Goal: Task Accomplishment & Management: Manage account settings

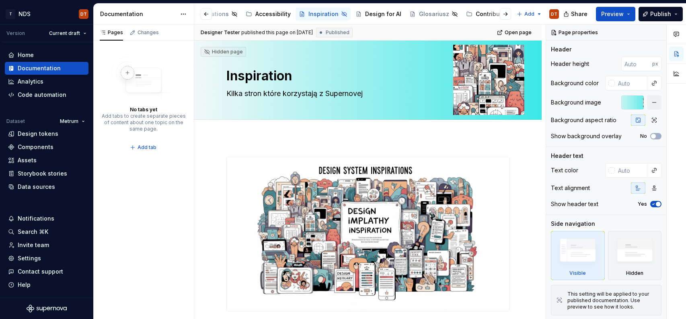
scroll to position [0, 247]
click at [276, 13] on button "Page tree" at bounding box center [281, 14] width 10 height 10
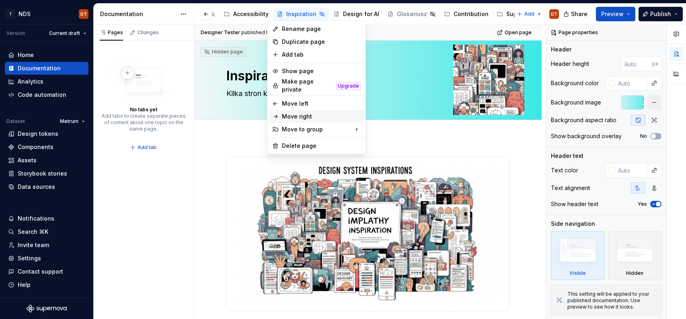
click at [297, 113] on div "Move right" at bounding box center [321, 117] width 79 height 8
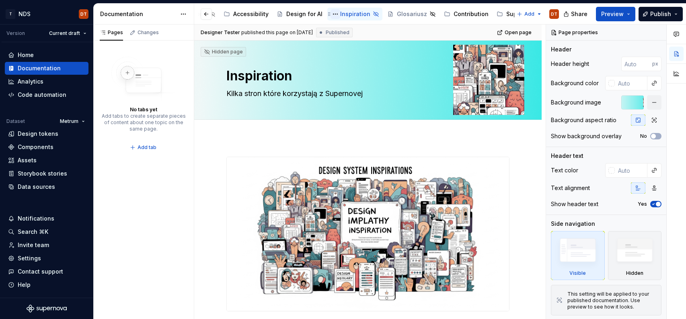
click at [330, 15] on button "Page tree" at bounding box center [335, 14] width 10 height 10
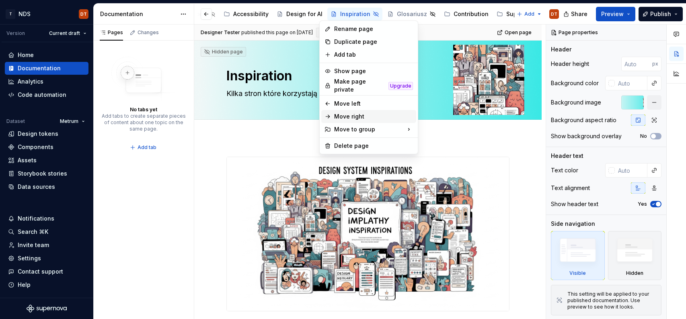
click at [352, 114] on div "Move right" at bounding box center [373, 117] width 79 height 8
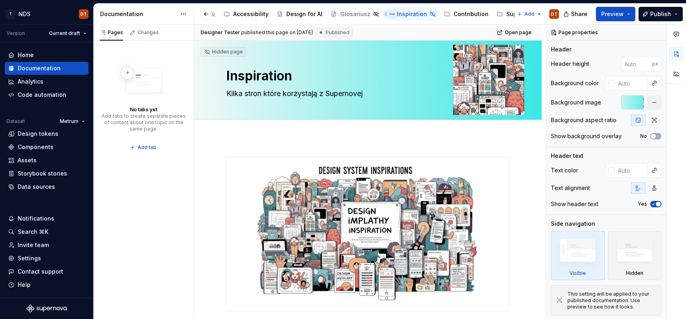
click at [387, 14] on button "Page tree" at bounding box center [392, 14] width 10 height 10
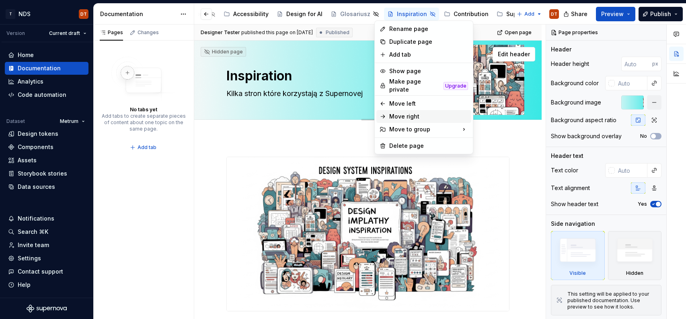
drag, startPoint x: 383, startPoint y: 112, endPoint x: 384, endPoint y: 102, distance: 10.5
click at [383, 113] on icon at bounding box center [382, 116] width 6 height 6
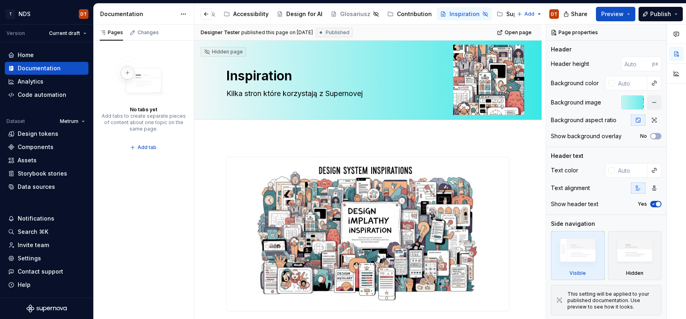
click at [0, 0] on button "Page tree" at bounding box center [0, 0] width 0 height 0
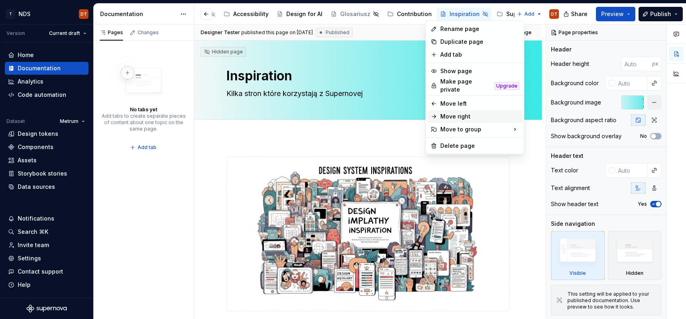
click at [434, 113] on icon at bounding box center [433, 116] width 6 height 6
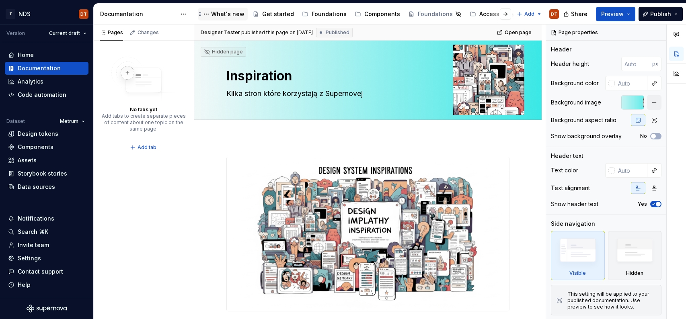
scroll to position [0, 0]
click at [207, 14] on button "Page tree" at bounding box center [207, 14] width 10 height 10
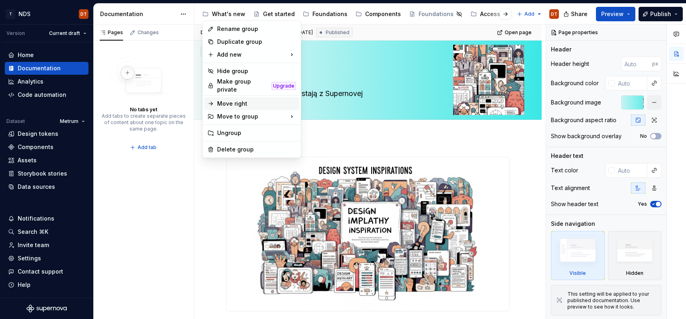
click at [210, 100] on icon at bounding box center [210, 103] width 6 height 6
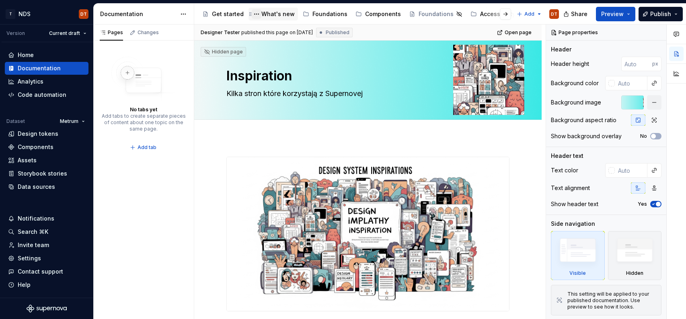
click at [254, 14] on button "Page tree" at bounding box center [257, 14] width 10 height 10
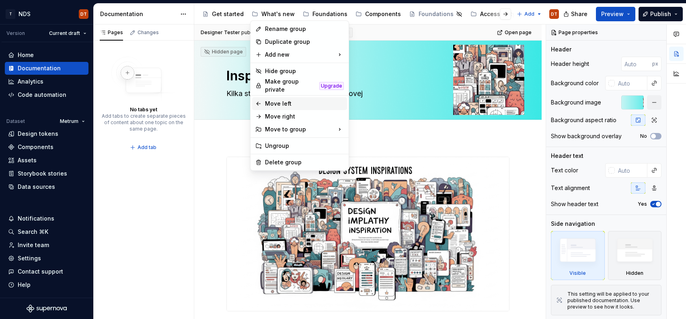
click at [259, 101] on icon at bounding box center [258, 103] width 6 height 6
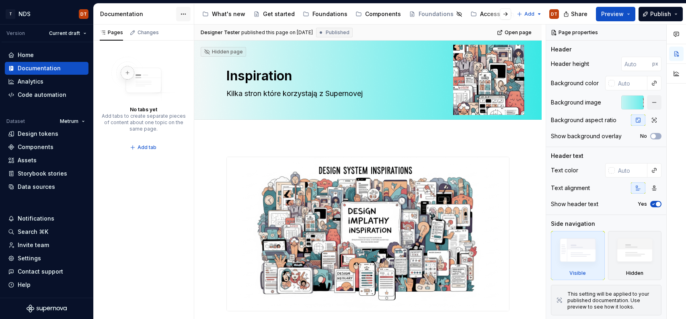
click at [184, 15] on html "T NDS DT Version Current draft Home Documentation Analytics Code automation Dat…" at bounding box center [343, 159] width 686 height 319
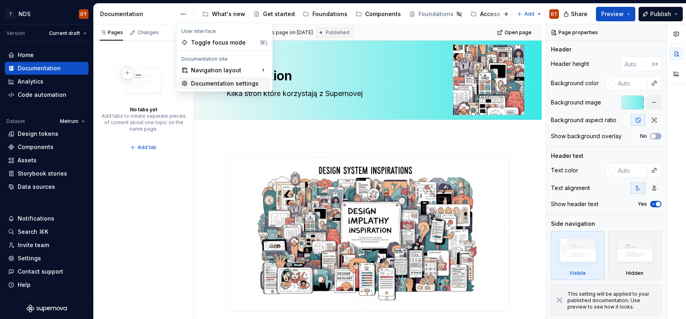
click at [194, 84] on div "Documentation settings" at bounding box center [229, 84] width 76 height 8
type textarea "*"
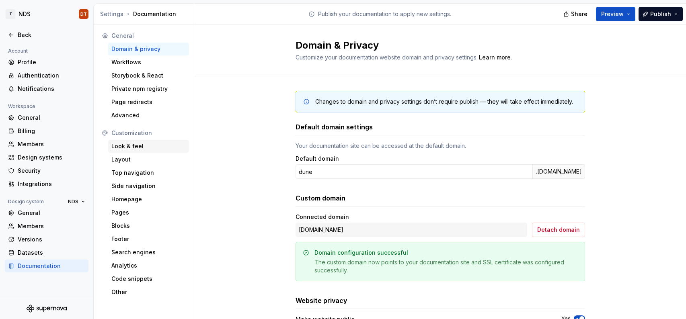
click at [133, 145] on div "Look & feel" at bounding box center [148, 146] width 74 height 8
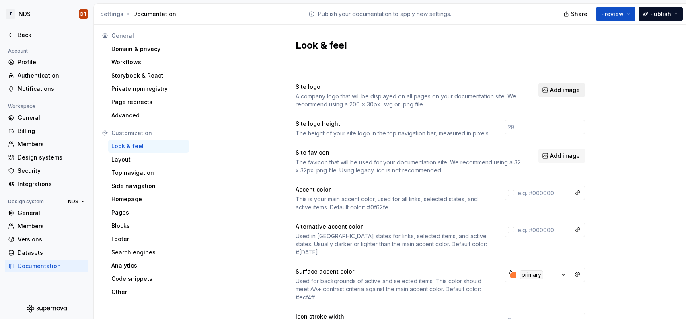
click at [550, 91] on button "Add image" at bounding box center [561, 90] width 47 height 14
click at [562, 88] on span "Add image" at bounding box center [565, 90] width 30 height 8
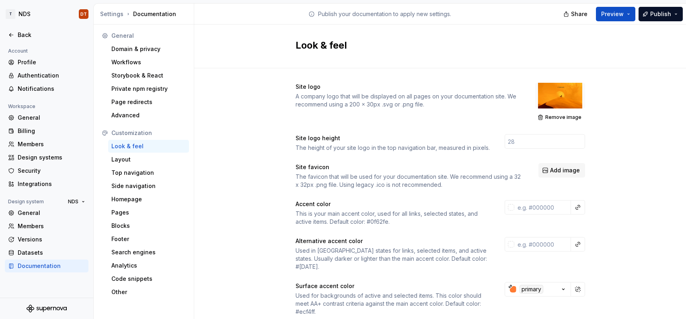
click at [613, 16] on span "Preview" at bounding box center [612, 14] width 23 height 8
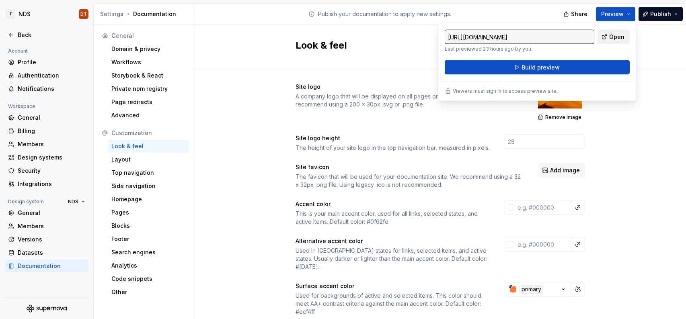
click at [612, 34] on span "Open" at bounding box center [616, 37] width 15 height 8
click at [612, 38] on span "Open" at bounding box center [616, 37] width 15 height 8
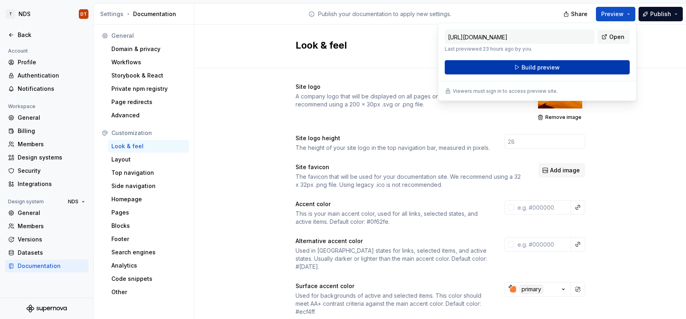
click at [526, 68] on span "Build preview" at bounding box center [540, 67] width 38 height 8
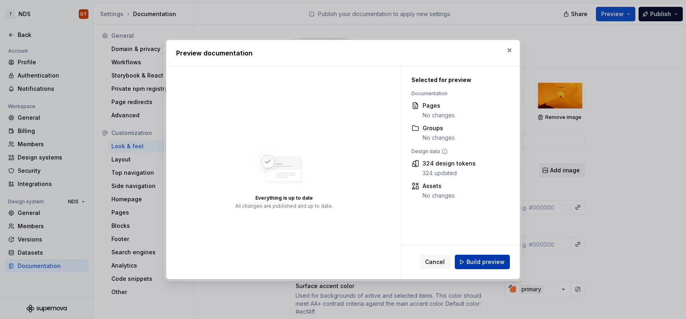
click at [478, 261] on span "Build preview" at bounding box center [485, 262] width 38 height 8
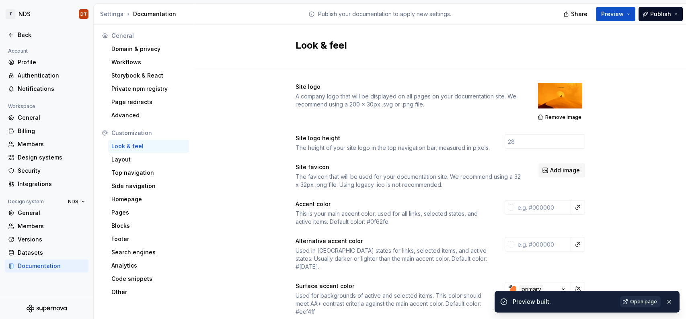
click at [639, 301] on span "Open page" at bounding box center [643, 302] width 27 height 6
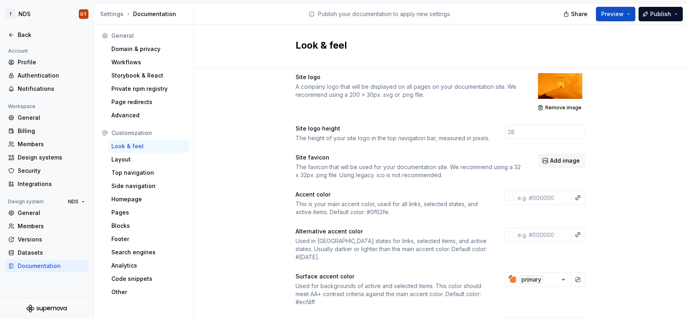
scroll to position [11, 0]
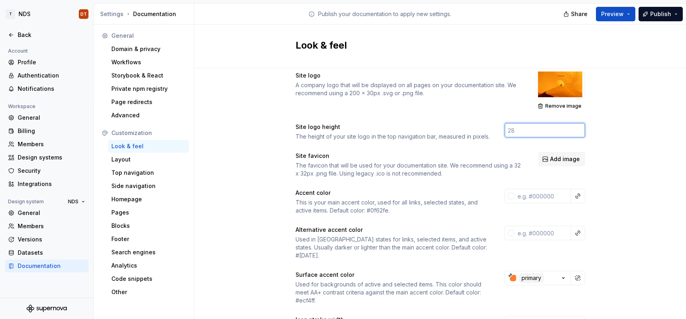
click at [518, 133] on input "number" at bounding box center [544, 130] width 80 height 14
type input "1"
click at [578, 129] on input "1" at bounding box center [544, 130] width 80 height 14
click at [534, 130] on input "1" at bounding box center [544, 130] width 80 height 14
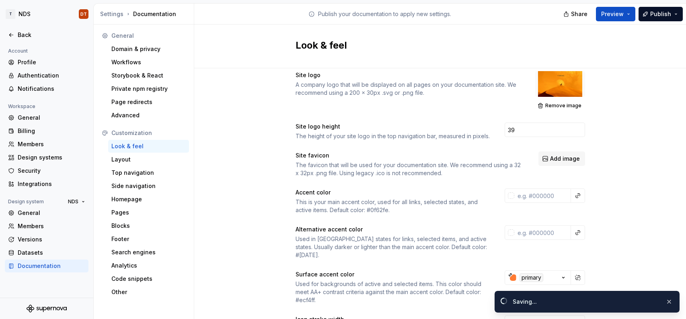
drag, startPoint x: 630, startPoint y: 136, endPoint x: 617, endPoint y: 141, distance: 13.4
type input "40"
click at [579, 128] on input "40" at bounding box center [544, 130] width 80 height 14
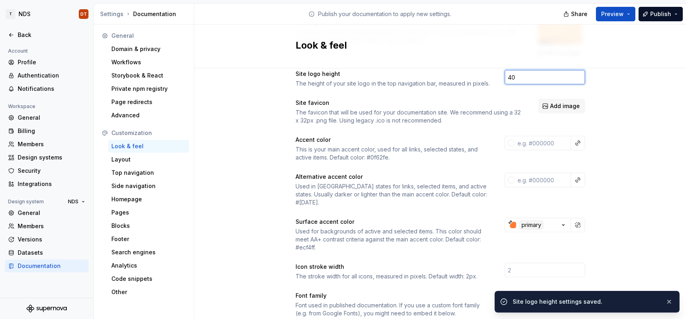
scroll to position [66, 0]
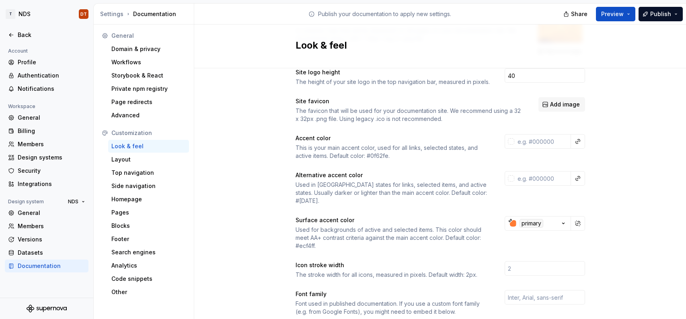
click at [460, 147] on div "This is your main accent color, used for all links, selected states, and active…" at bounding box center [392, 152] width 194 height 16
click at [305, 157] on div "This is your main accent color, used for all links, selected states, and active…" at bounding box center [392, 152] width 194 height 16
click at [336, 157] on div "This is your main accent color, used for all links, selected states, and active…" at bounding box center [392, 152] width 194 height 16
click at [358, 155] on div "This is your main accent color, used for all links, selected states, and active…" at bounding box center [392, 152] width 194 height 16
click at [380, 155] on div "This is your main accent color, used for all links, selected states, and active…" at bounding box center [392, 152] width 194 height 16
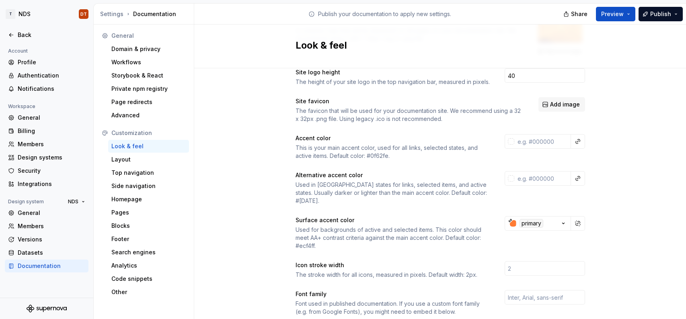
click at [391, 154] on div "This is your main accent color, used for all links, selected states, and active…" at bounding box center [392, 152] width 194 height 16
click at [375, 157] on div "This is your main accent color, used for all links, selected states, and active…" at bounding box center [392, 152] width 194 height 16
click at [373, 158] on div "This is your main accent color, used for all links, selected states, and active…" at bounding box center [392, 152] width 194 height 16
click at [379, 156] on div "This is your main accent color, used for all links, selected states, and active…" at bounding box center [392, 152] width 194 height 16
drag, startPoint x: 554, startPoint y: 142, endPoint x: 524, endPoint y: 143, distance: 30.6
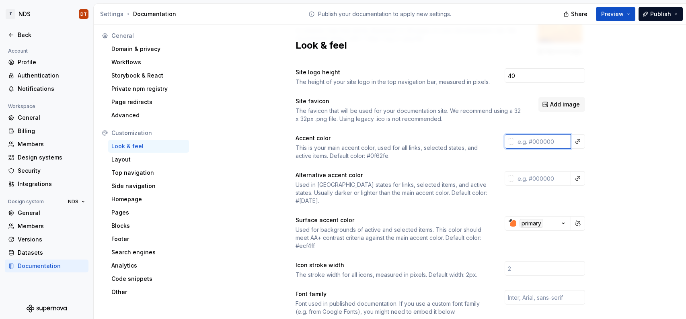
click at [523, 143] on input "text" at bounding box center [542, 141] width 57 height 14
paste input "844DE9"
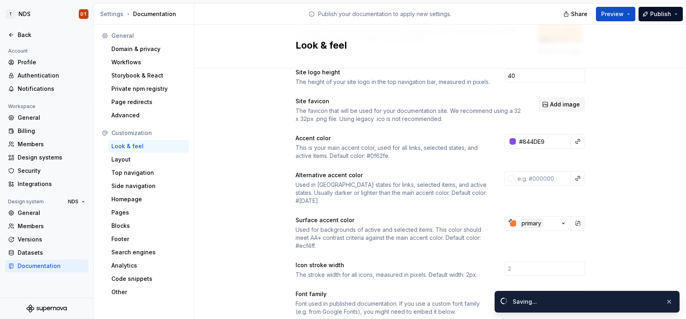
click at [616, 167] on div "Site logo A company logo that will be displayed on all pages on your documentat…" at bounding box center [439, 305] width 491 height 607
type input "#844de9ff"
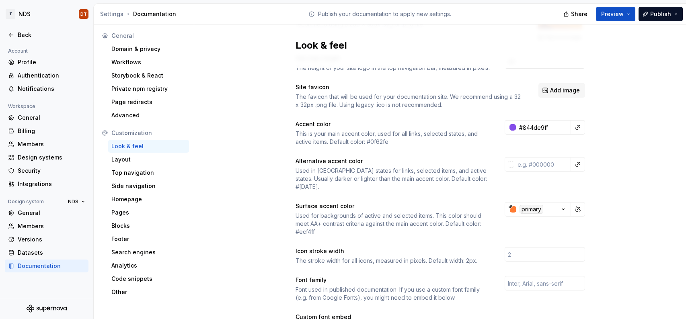
scroll to position [82, 0]
click at [545, 164] on input "text" at bounding box center [542, 163] width 57 height 14
paste input "6D41BD"
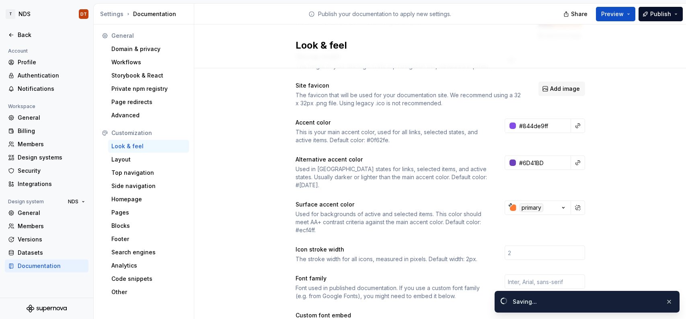
click at [625, 175] on div "Site logo A company logo that will be displayed on all pages on your documentat…" at bounding box center [439, 290] width 491 height 607
type input "#6d41bdff"
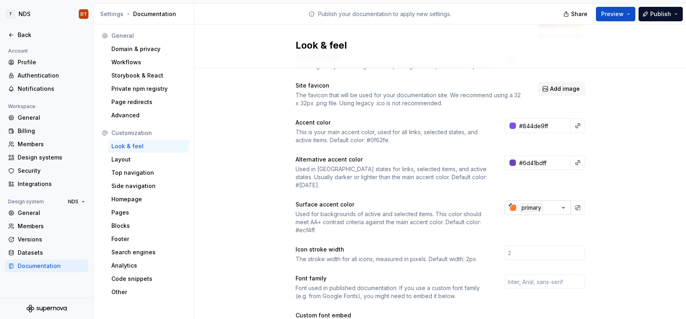
click at [563, 207] on icon "button" at bounding box center [563, 207] width 2 height 1
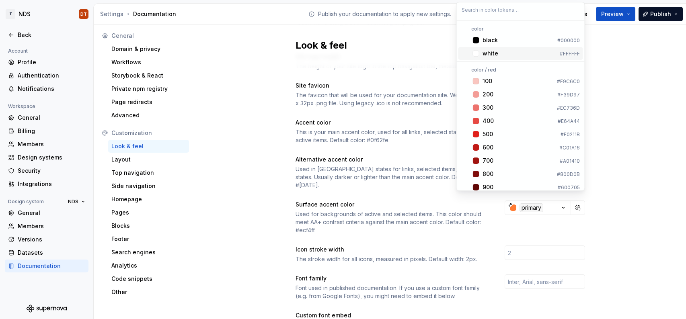
click at [478, 54] on div "Suggestions" at bounding box center [476, 53] width 6 height 6
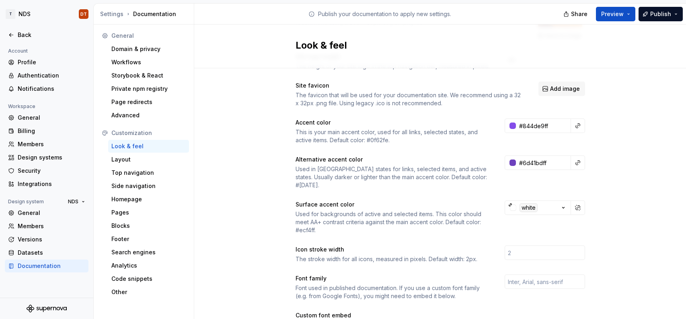
drag, startPoint x: 564, startPoint y: 198, endPoint x: 540, endPoint y: 212, distance: 27.8
click at [563, 204] on icon "button" at bounding box center [563, 208] width 8 height 8
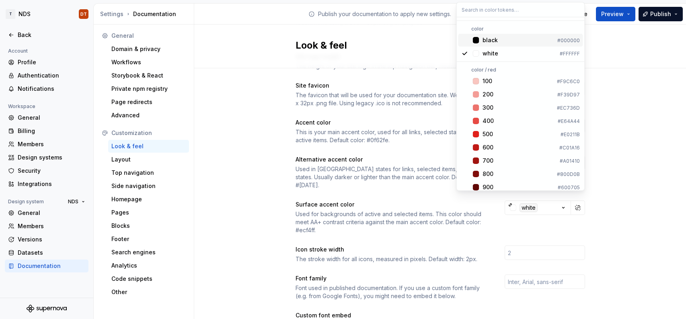
click at [493, 39] on div "black" at bounding box center [489, 40] width 15 height 8
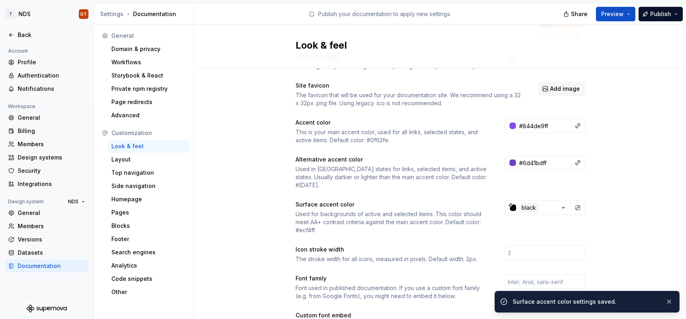
drag, startPoint x: 611, startPoint y: 225, endPoint x: 599, endPoint y: 226, distance: 12.1
click at [611, 225] on div "Site logo A company logo that will be displayed on all pages on your documentat…" at bounding box center [439, 290] width 491 height 607
click at [609, 14] on span "Preview" at bounding box center [612, 14] width 23 height 8
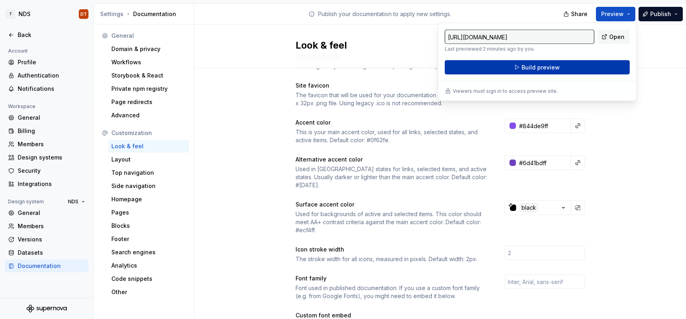
click at [538, 67] on span "Build preview" at bounding box center [540, 67] width 38 height 8
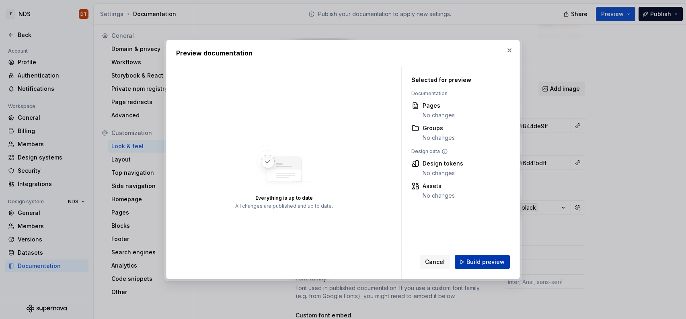
click at [473, 263] on span "Build preview" at bounding box center [485, 262] width 38 height 8
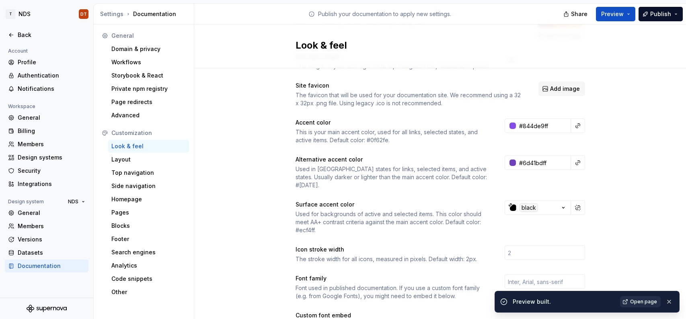
click at [643, 303] on span "Open page" at bounding box center [643, 302] width 27 height 6
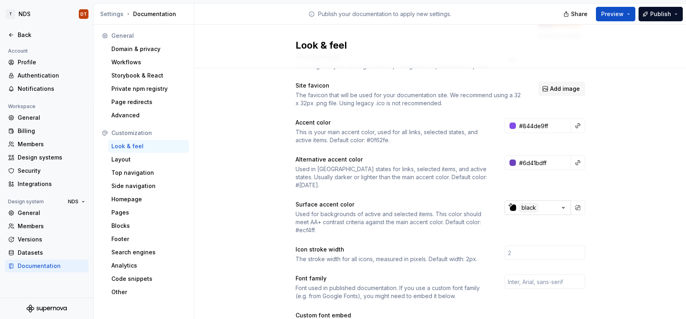
click at [563, 204] on icon "button" at bounding box center [563, 208] width 8 height 8
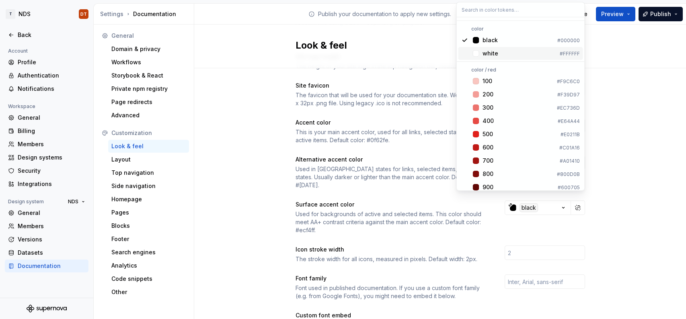
click at [495, 55] on div "white" at bounding box center [490, 53] width 16 height 8
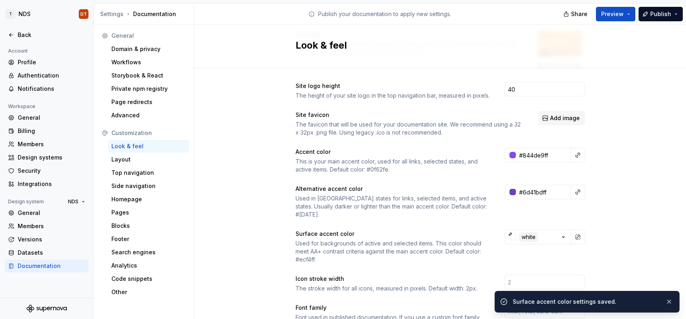
scroll to position [48, 0]
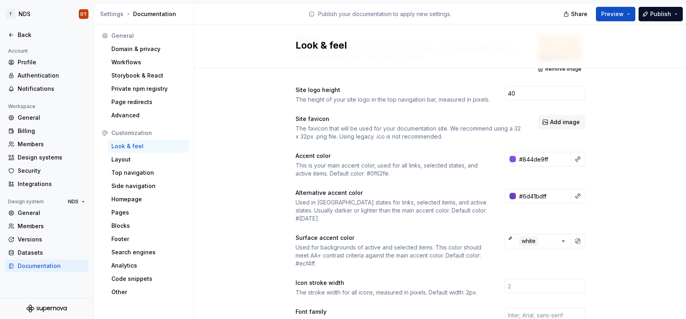
click at [258, 203] on div "Site logo A company logo that will be displayed on all pages on your documentat…" at bounding box center [439, 323] width 491 height 607
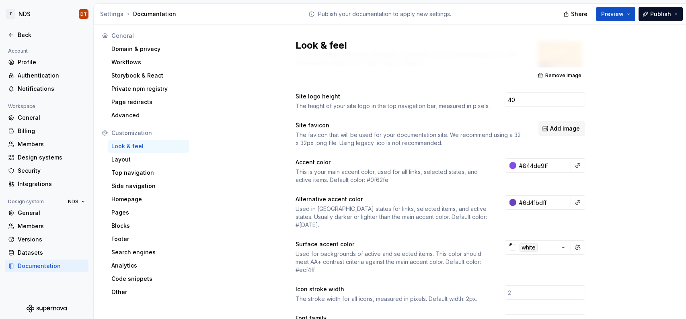
scroll to position [40, 0]
click at [495, 43] on h2 "Look & feel" at bounding box center [435, 45] width 280 height 13
